Goal: Task Accomplishment & Management: Manage account settings

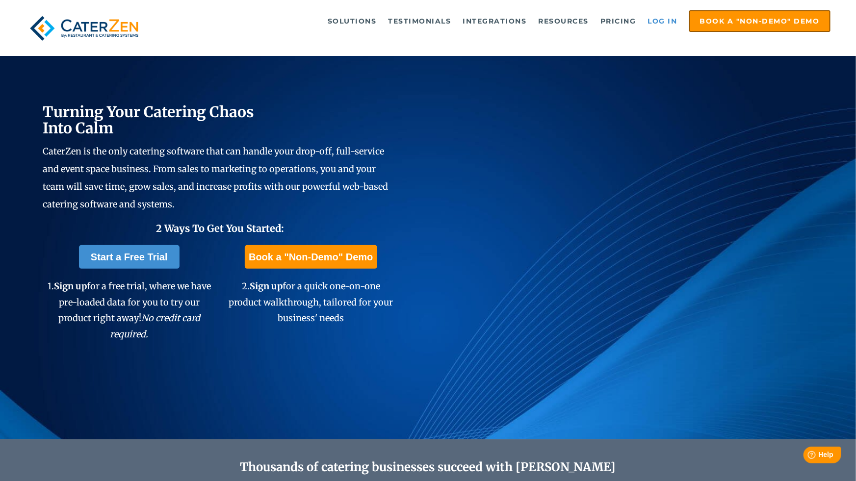
click at [668, 18] on link "Log in" at bounding box center [662, 21] width 39 height 20
click at [668, 22] on link "Log in" at bounding box center [662, 21] width 39 height 20
